Goal: Task Accomplishment & Management: Manage account settings

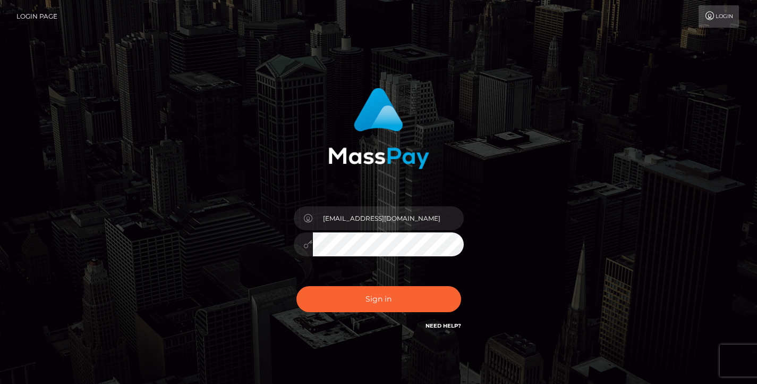
type input "[EMAIL_ADDRESS][DOMAIN_NAME]"
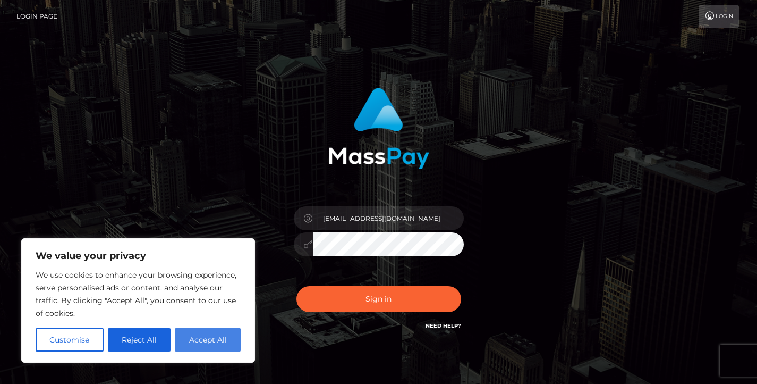
click at [204, 336] on button "Accept All" at bounding box center [208, 339] width 66 height 23
checkbox input "true"
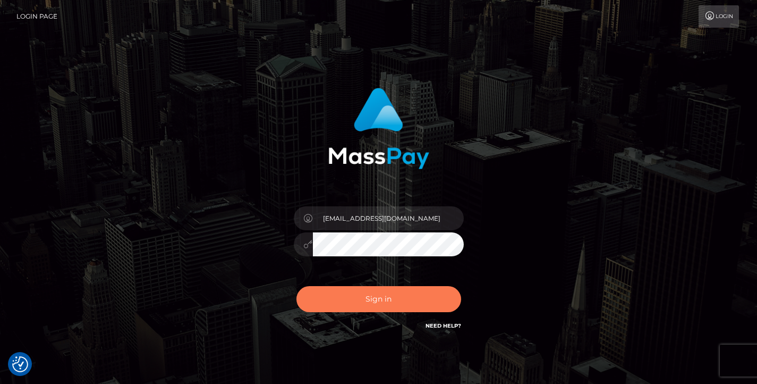
click at [370, 292] on button "Sign in" at bounding box center [379, 299] width 165 height 26
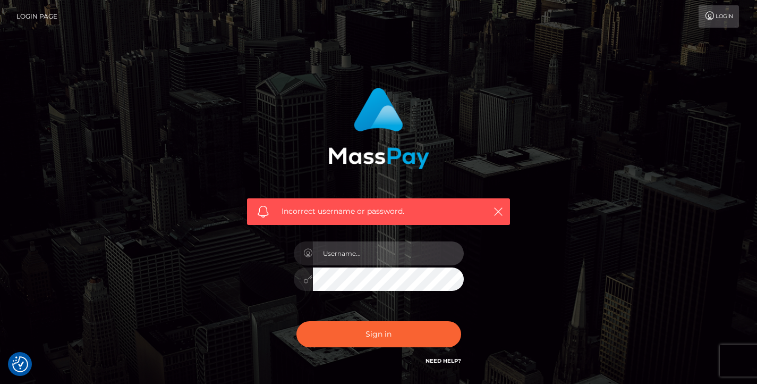
click at [347, 257] on input "text" at bounding box center [388, 253] width 151 height 24
click at [441, 164] on div "Incorrect username or password." at bounding box center [378, 152] width 279 height 145
click at [406, 246] on input "futurwhite@gmail.com" at bounding box center [388, 253] width 151 height 24
click at [401, 252] on input "futurwhite@gmail.com" at bounding box center [388, 253] width 151 height 24
type input "futurwhite@gmail.com"
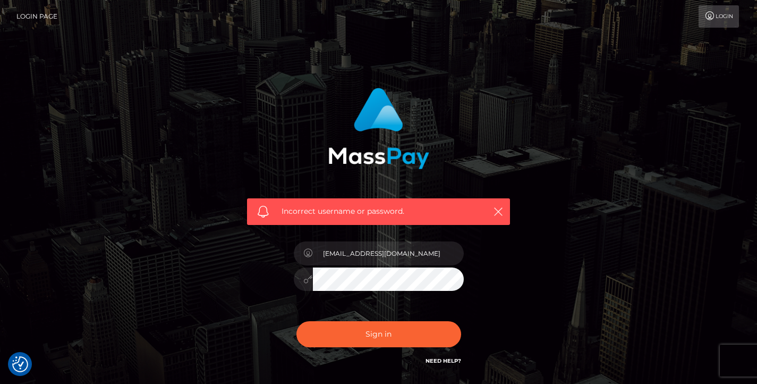
click at [583, 265] on div "Incorrect username or password. futurwhite@gmail.com" at bounding box center [379, 233] width 606 height 306
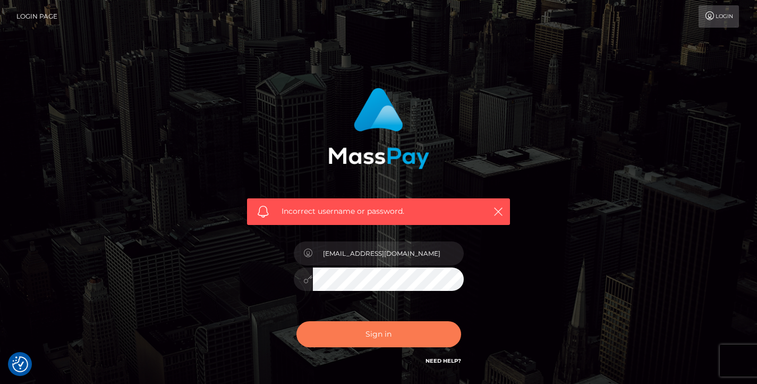
click at [370, 333] on button "Sign in" at bounding box center [379, 334] width 165 height 26
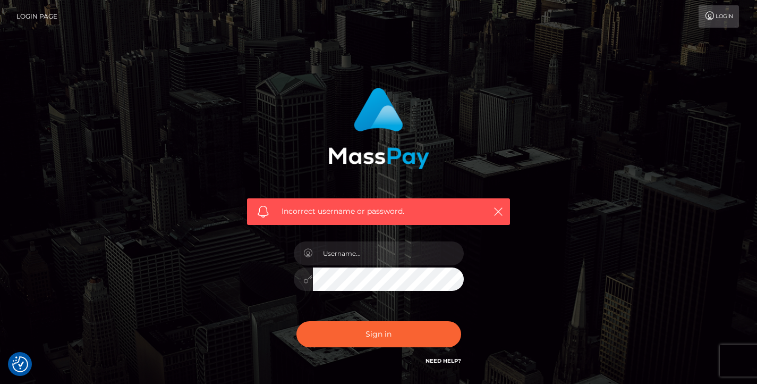
click at [711, 22] on link "Login" at bounding box center [719, 16] width 40 height 22
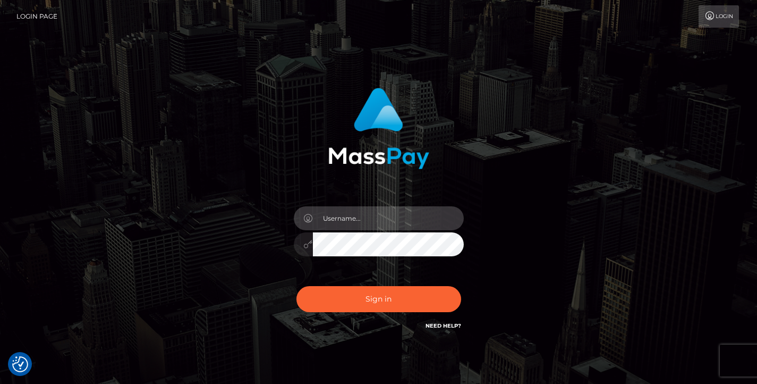
click at [387, 216] on input "text" at bounding box center [388, 218] width 151 height 24
type input "futurwhite@gmail.com"
click at [344, 229] on input "futurwhite@gmail.com" at bounding box center [388, 218] width 151 height 24
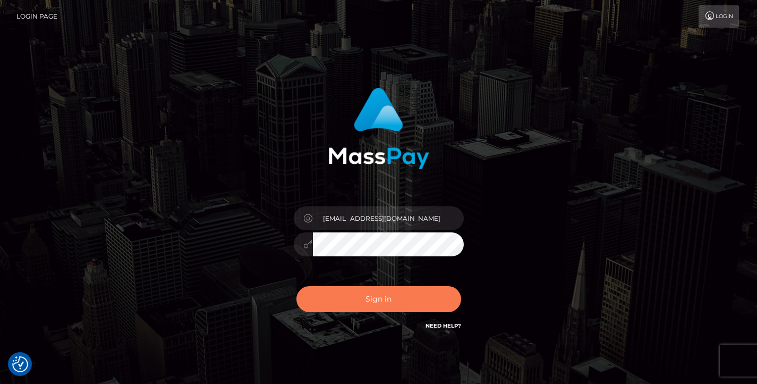
click at [385, 305] on button "Sign in" at bounding box center [379, 299] width 165 height 26
